Goal: Transaction & Acquisition: Purchase product/service

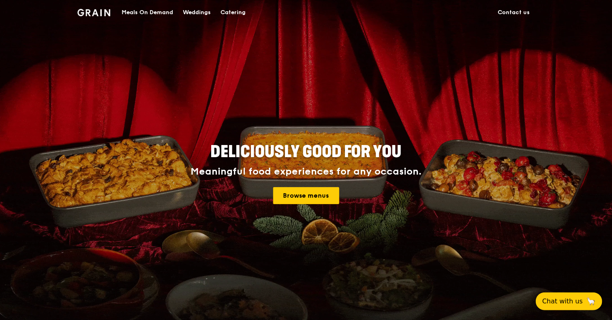
click at [157, 15] on div "Meals On Demand" at bounding box center [147, 12] width 51 height 24
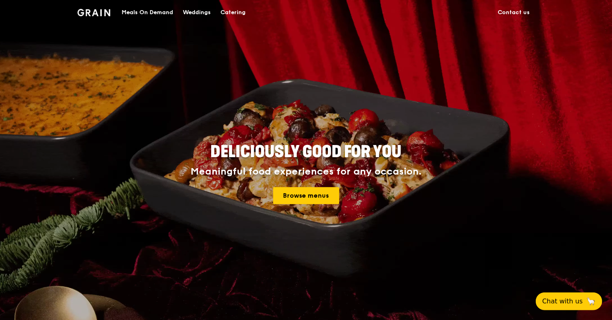
click at [325, 207] on div "Deliciously good for you Meaningful food experiences for any occasion. Browse m…" at bounding box center [306, 174] width 365 height 66
click at [324, 196] on link "Browse menus" at bounding box center [306, 195] width 66 height 17
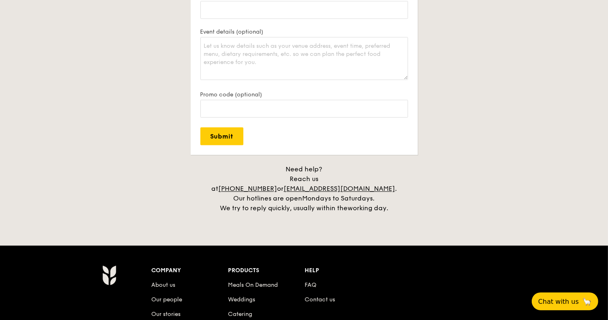
scroll to position [1877, 0]
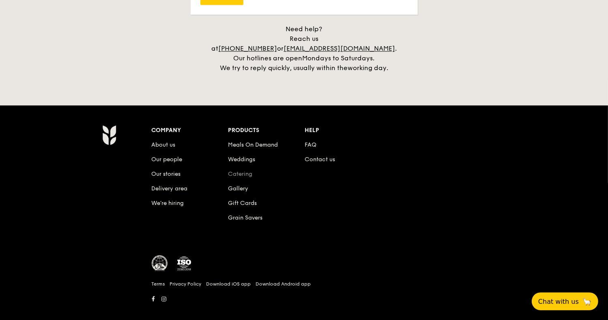
click at [246, 171] on link "Catering" at bounding box center [240, 174] width 24 height 7
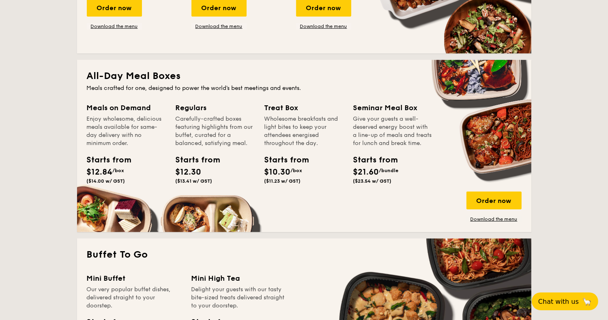
scroll to position [446, 0]
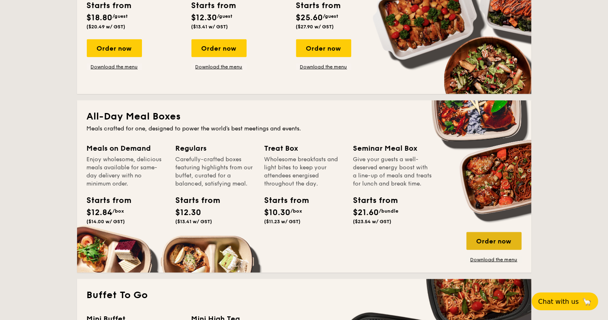
click at [506, 242] on div "Order now" at bounding box center [493, 241] width 55 height 18
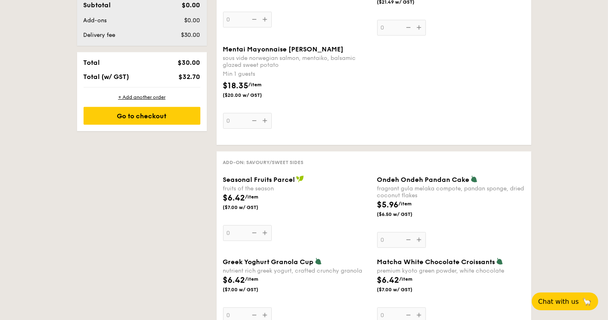
scroll to position [527, 0]
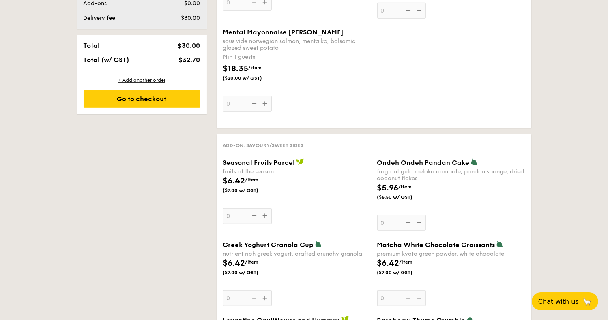
click at [265, 104] on div "Mentai Mayonnaise Aburi Salmon sous vide norwegian salmon, mentaiko, balsamic g…" at bounding box center [297, 70] width 148 height 84
click at [265, 104] on input "0" at bounding box center [247, 104] width 49 height 16
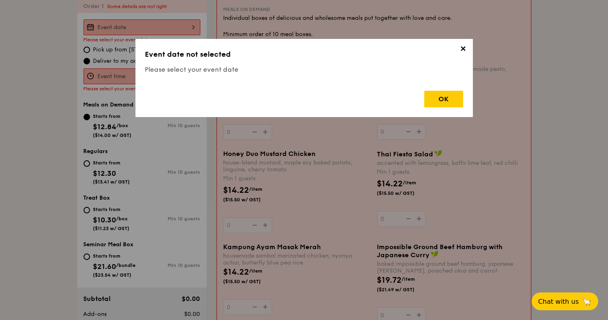
scroll to position [216, 0]
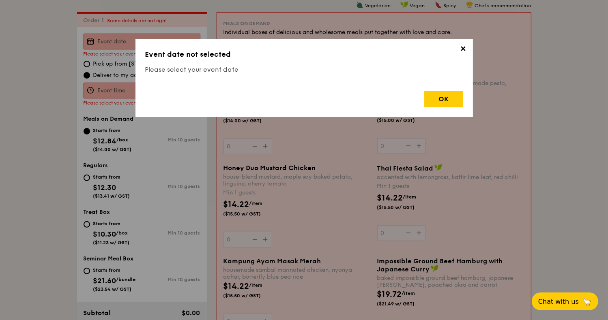
click at [461, 48] on span "✕" at bounding box center [462, 50] width 11 height 11
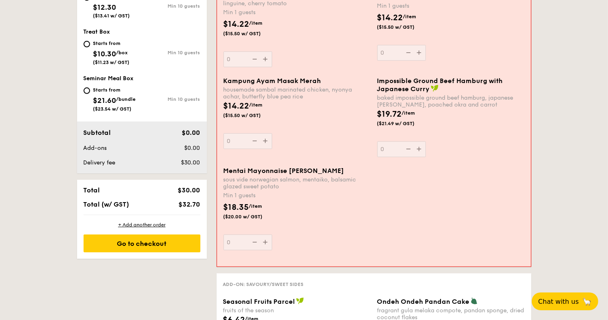
scroll to position [405, 0]
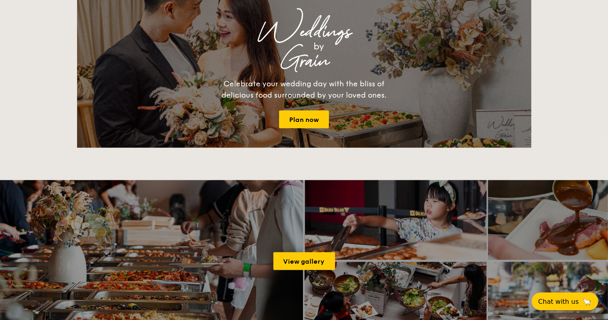
scroll to position [1089, 0]
